Goal: Information Seeking & Learning: Compare options

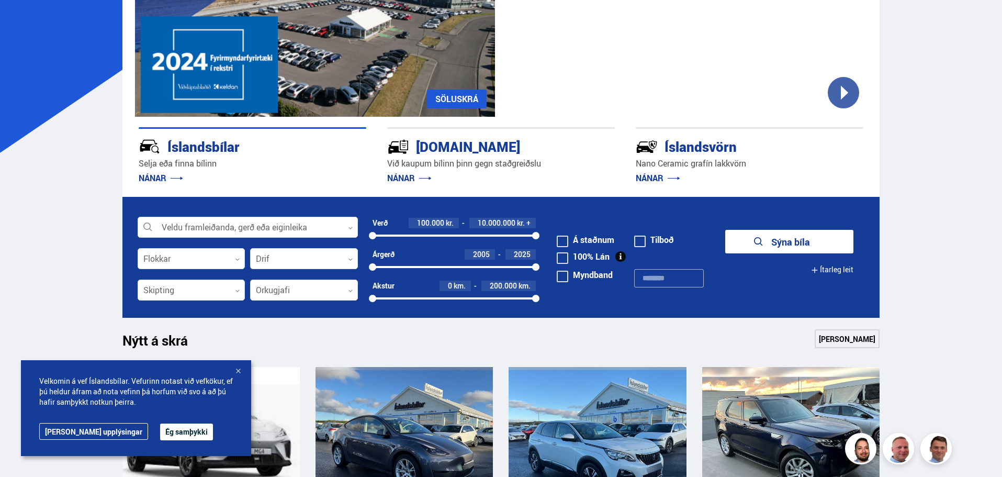
scroll to position [209, 0]
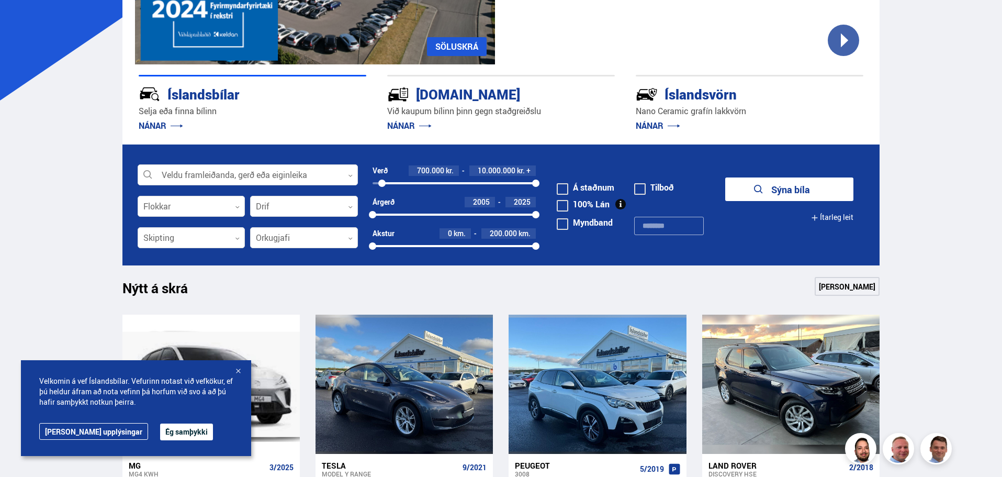
drag, startPoint x: 376, startPoint y: 182, endPoint x: 382, endPoint y: 183, distance: 6.4
click at [382, 183] on div at bounding box center [381, 183] width 7 height 7
drag, startPoint x: 535, startPoint y: 182, endPoint x: 388, endPoint y: 187, distance: 146.7
click at [388, 187] on div at bounding box center [388, 183] width 7 height 7
click at [796, 200] on button "Sýna 21 bíla" at bounding box center [789, 189] width 128 height 24
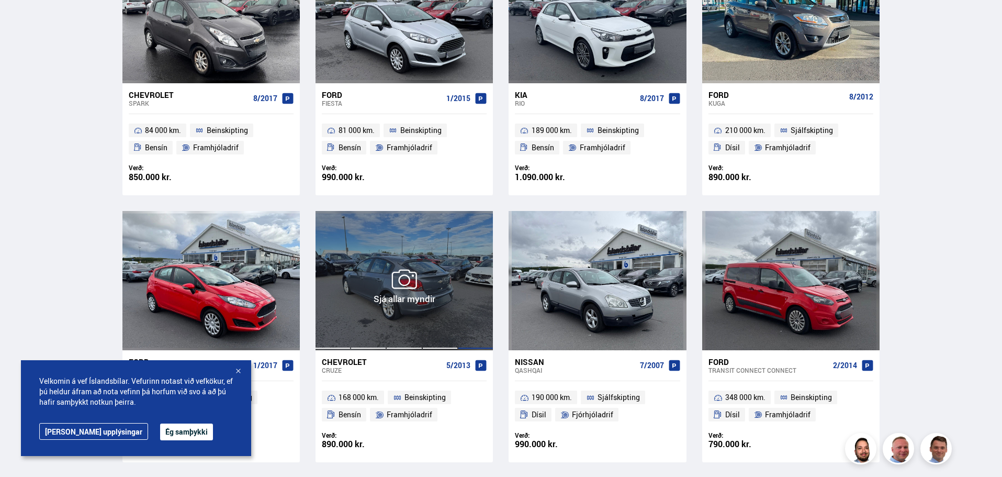
scroll to position [680, 0]
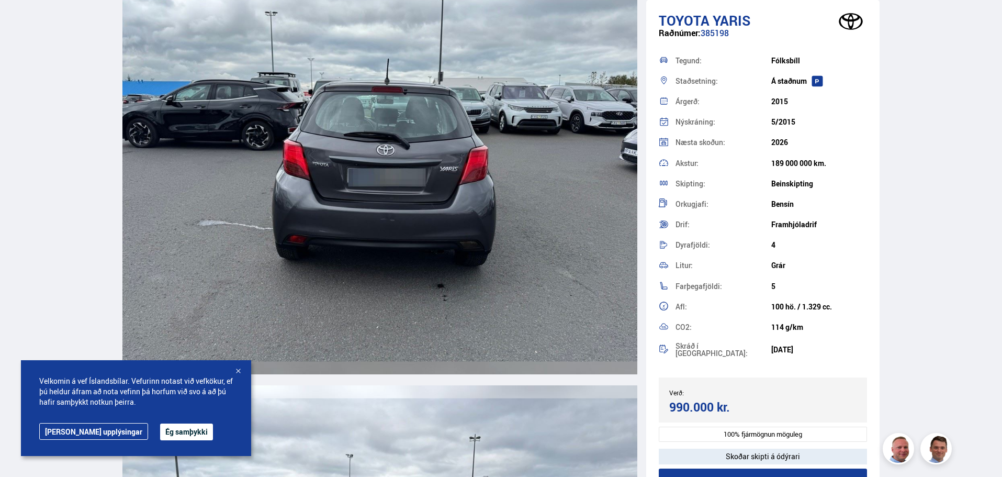
scroll to position [2617, 0]
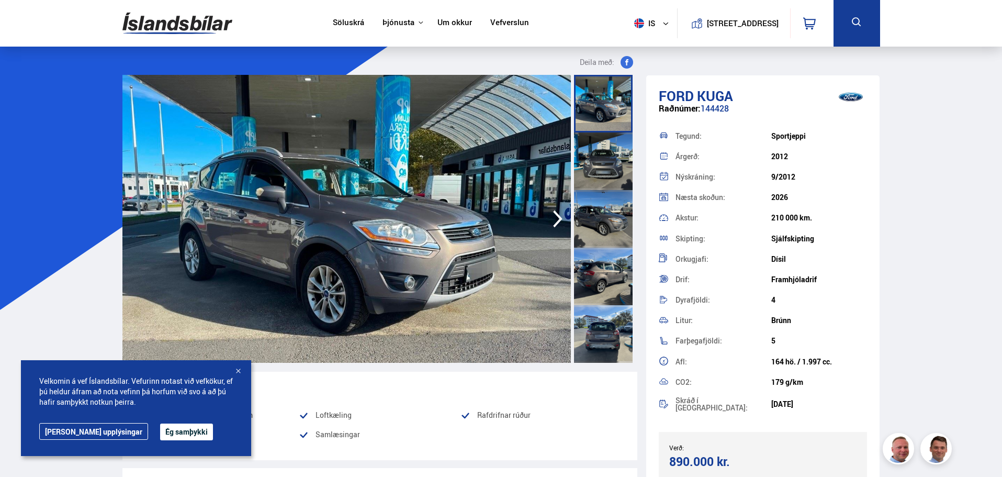
click at [550, 222] on icon "button" at bounding box center [558, 218] width 21 height 25
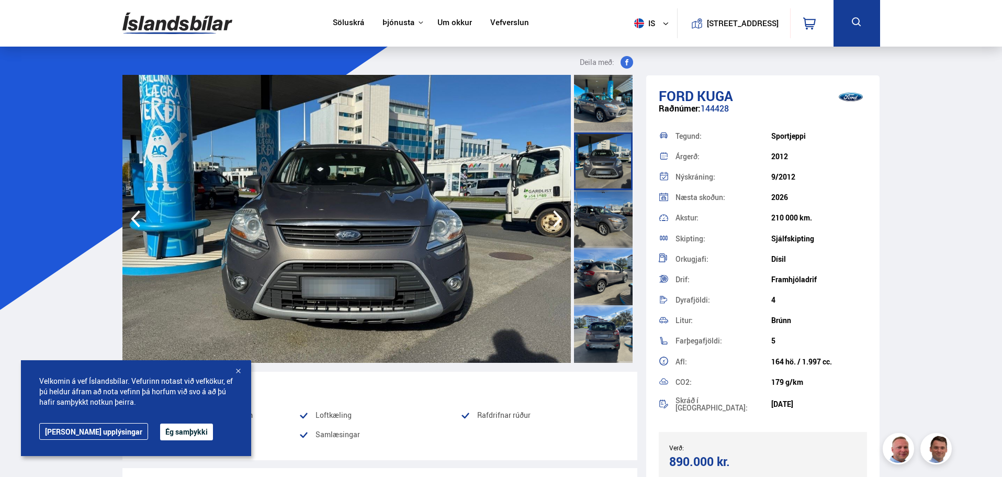
click at [550, 222] on icon "button" at bounding box center [558, 218] width 21 height 25
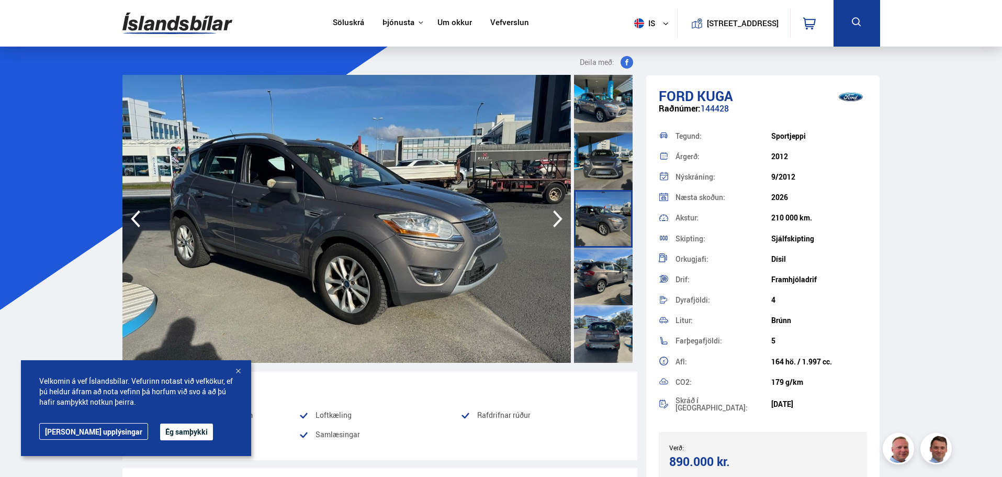
scroll to position [314, 0]
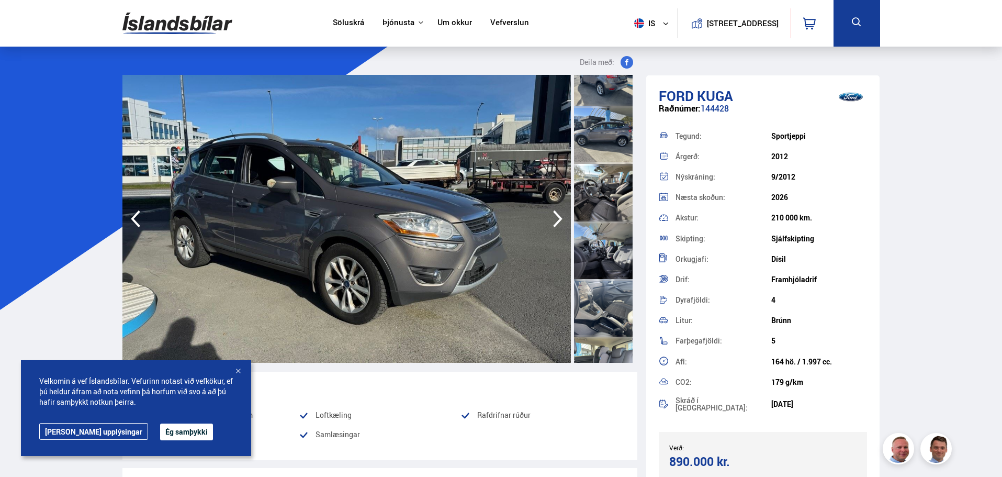
click at [580, 190] on div at bounding box center [603, 193] width 59 height 58
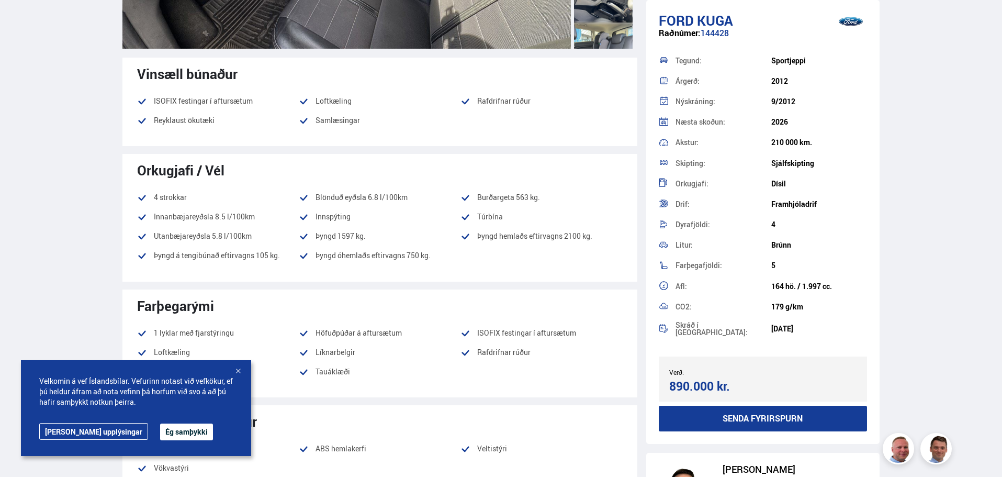
scroll to position [366, 0]
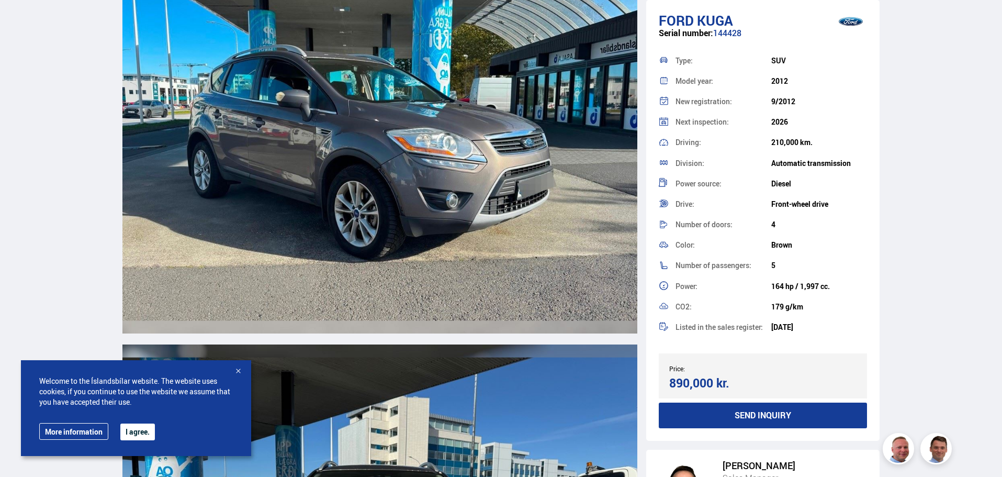
scroll to position [1204, 0]
